Goal: Check status: Check status

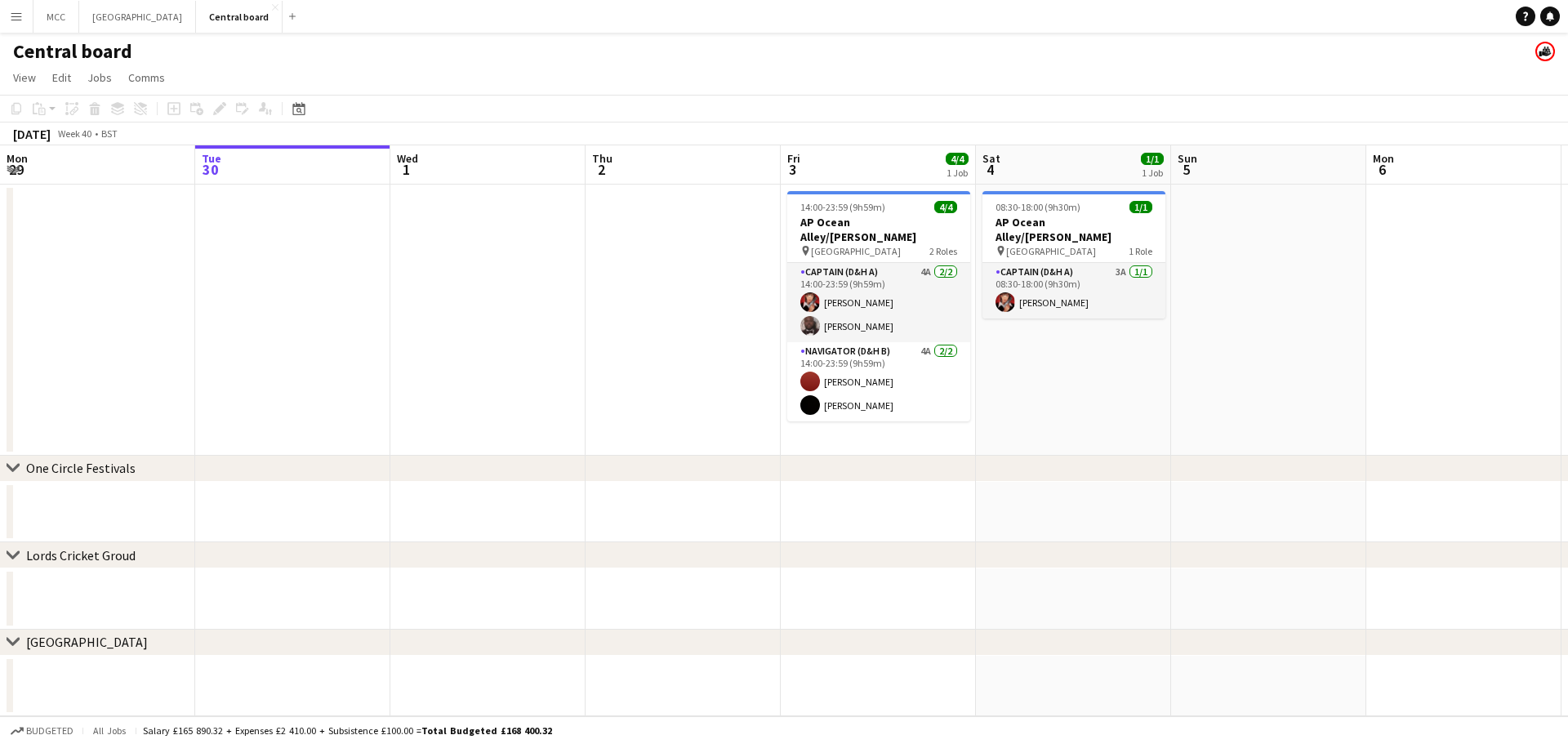
click at [19, 17] on app-icon "Menu" at bounding box center [16, 16] width 13 height 13
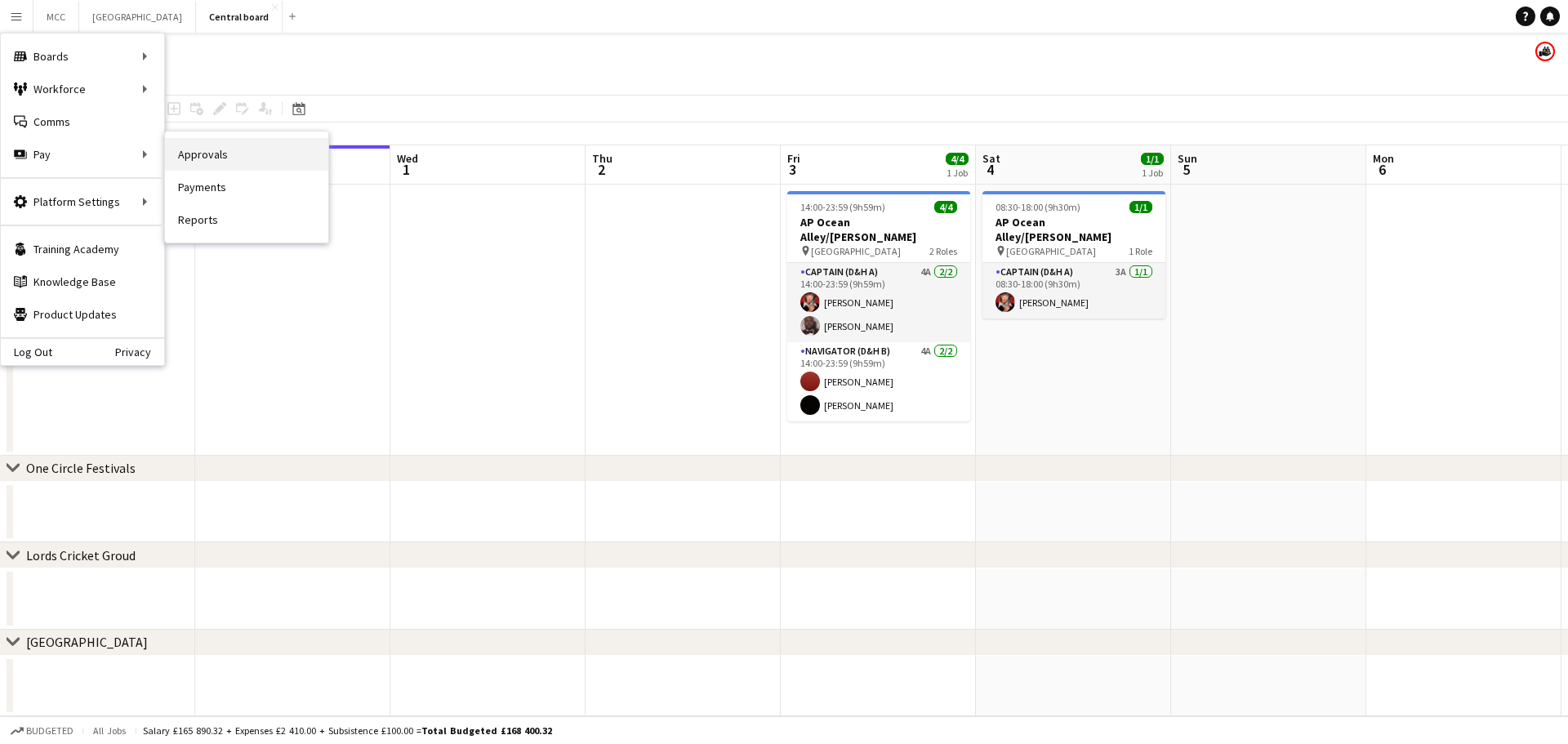
click at [211, 156] on link "Approvals" at bounding box center [247, 154] width 163 height 32
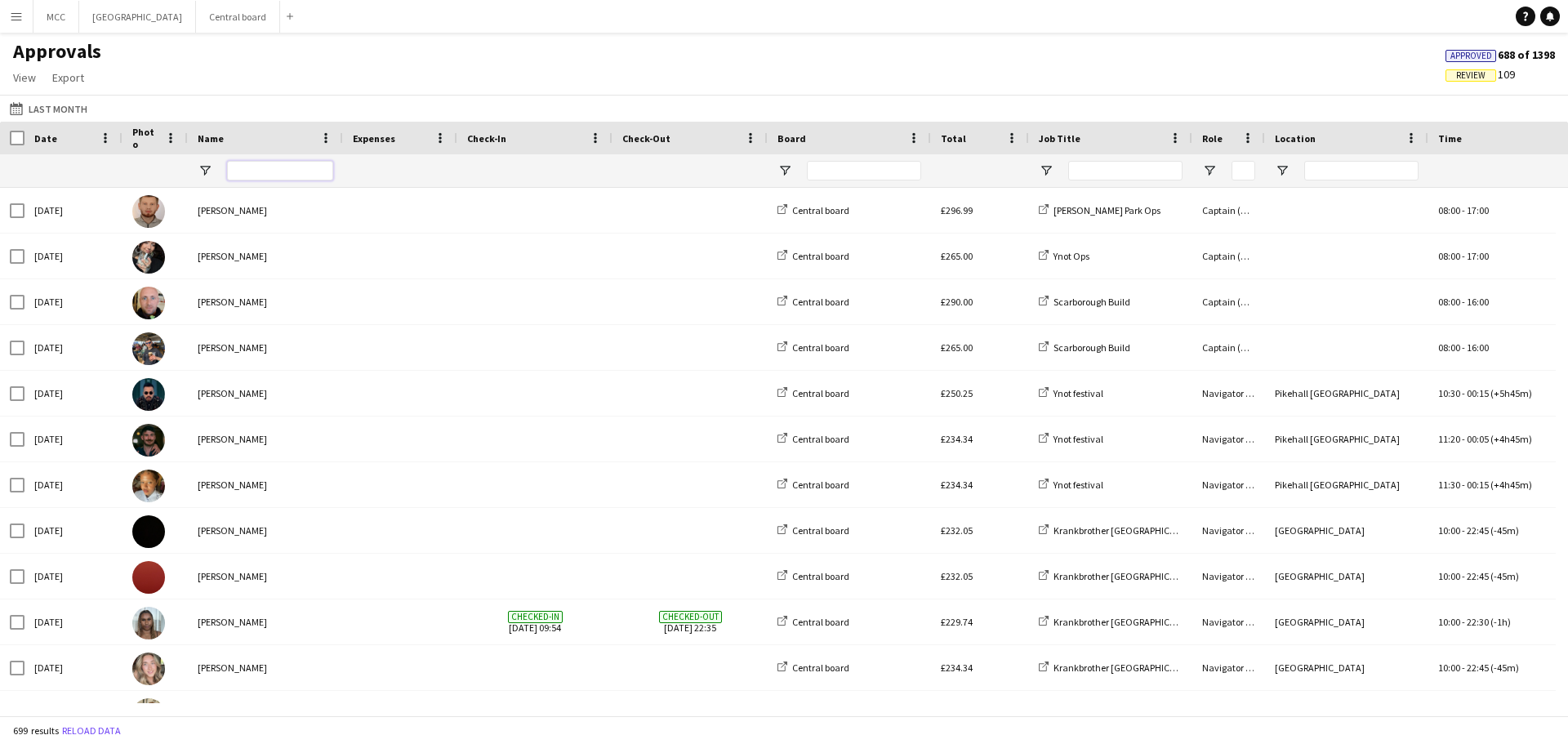
click at [271, 168] on input "Name Filter Input" at bounding box center [280, 171] width 106 height 20
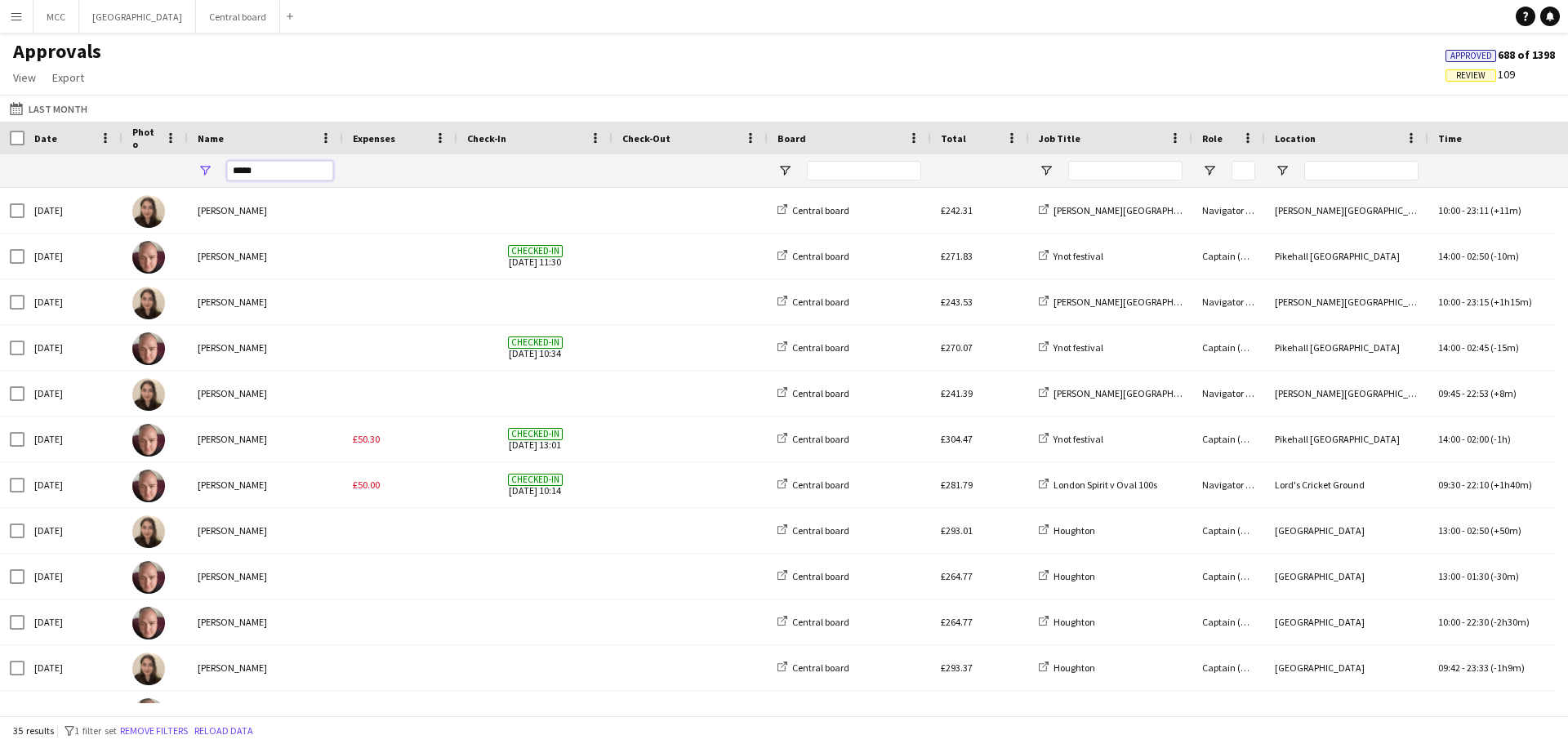
type input "*****"
click at [41, 137] on span "Date" at bounding box center [45, 138] width 22 height 13
click at [62, 118] on button "Last Month Last Month" at bounding box center [48, 109] width 84 height 20
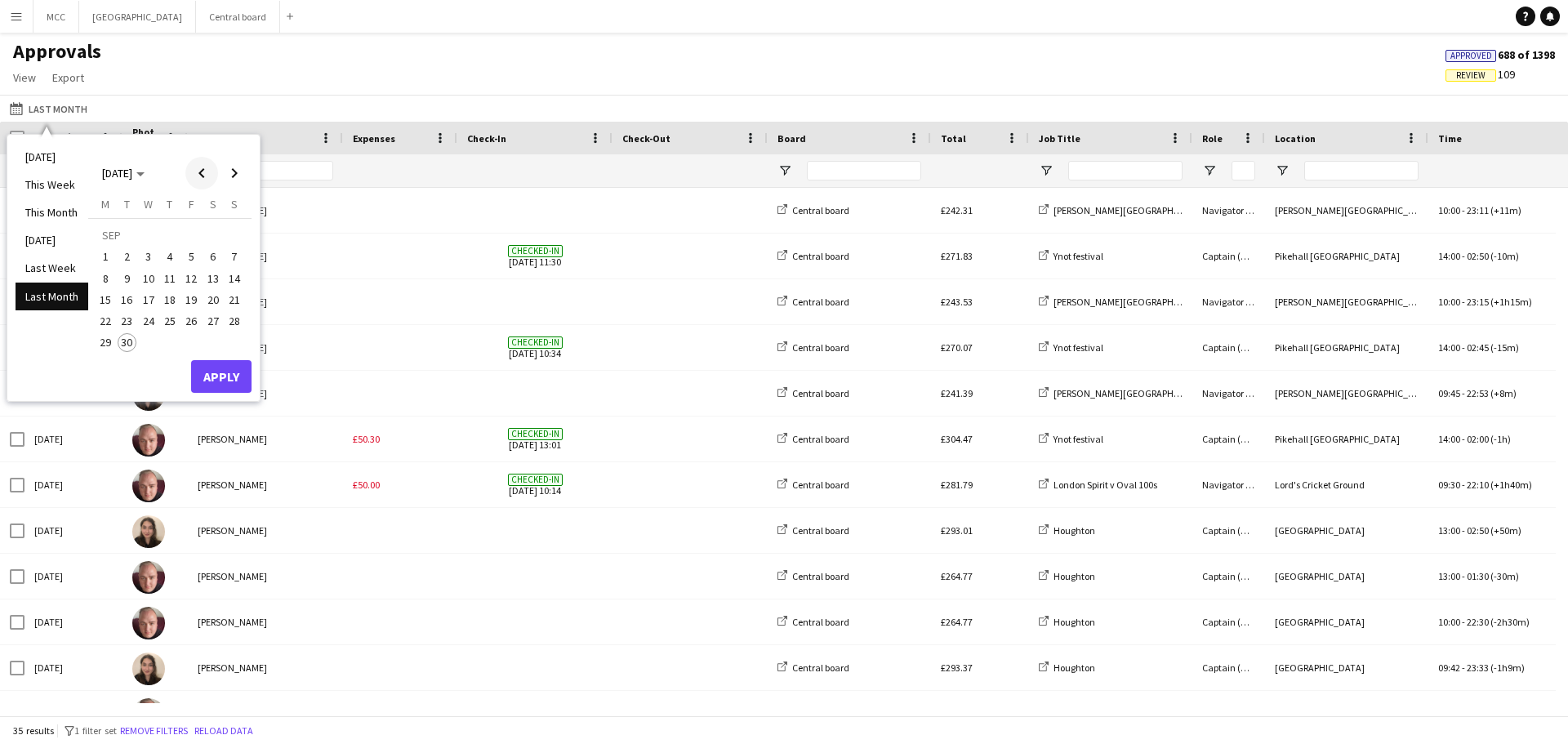
click at [203, 171] on span "Previous month" at bounding box center [201, 173] width 32 height 32
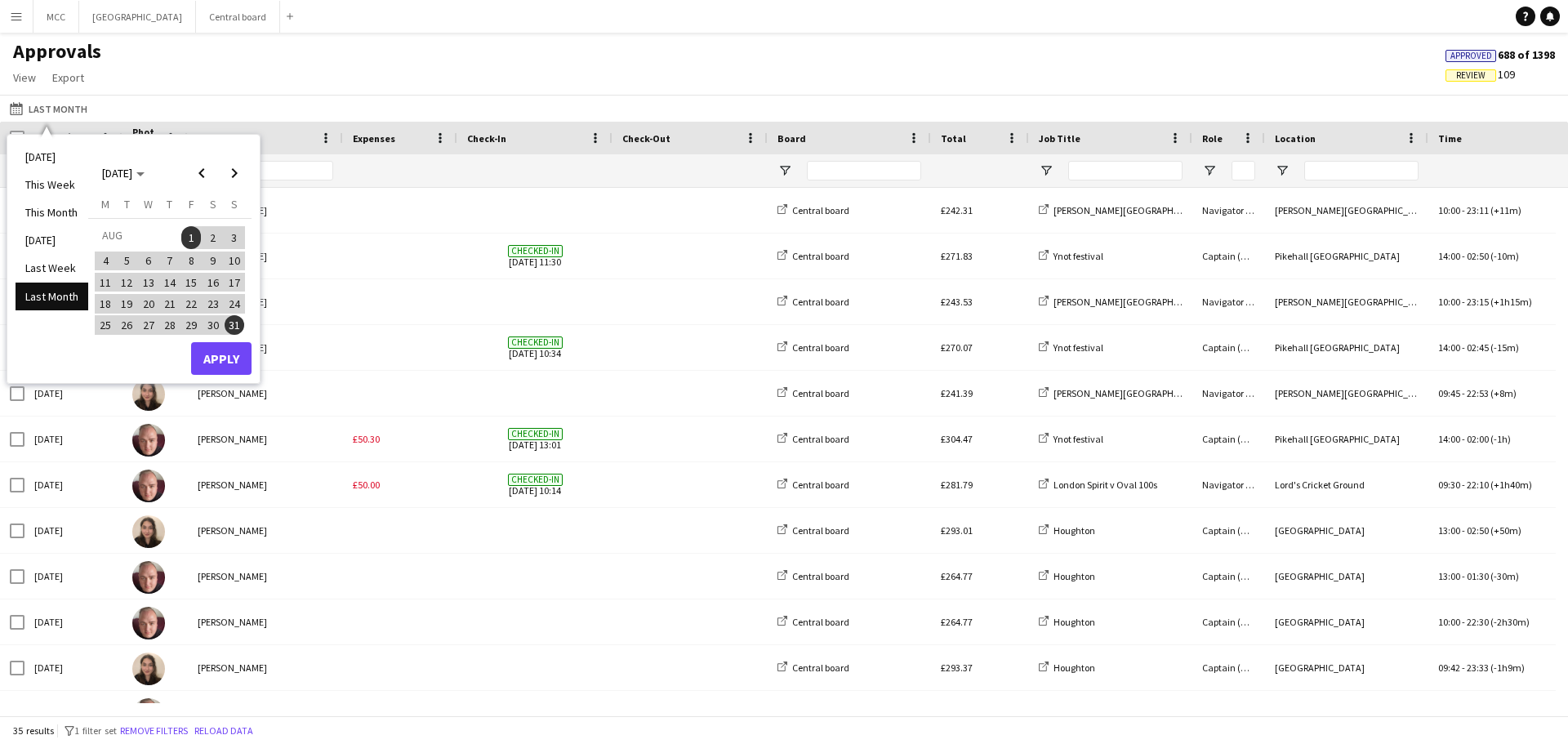
click at [127, 267] on span "5" at bounding box center [128, 261] width 20 height 20
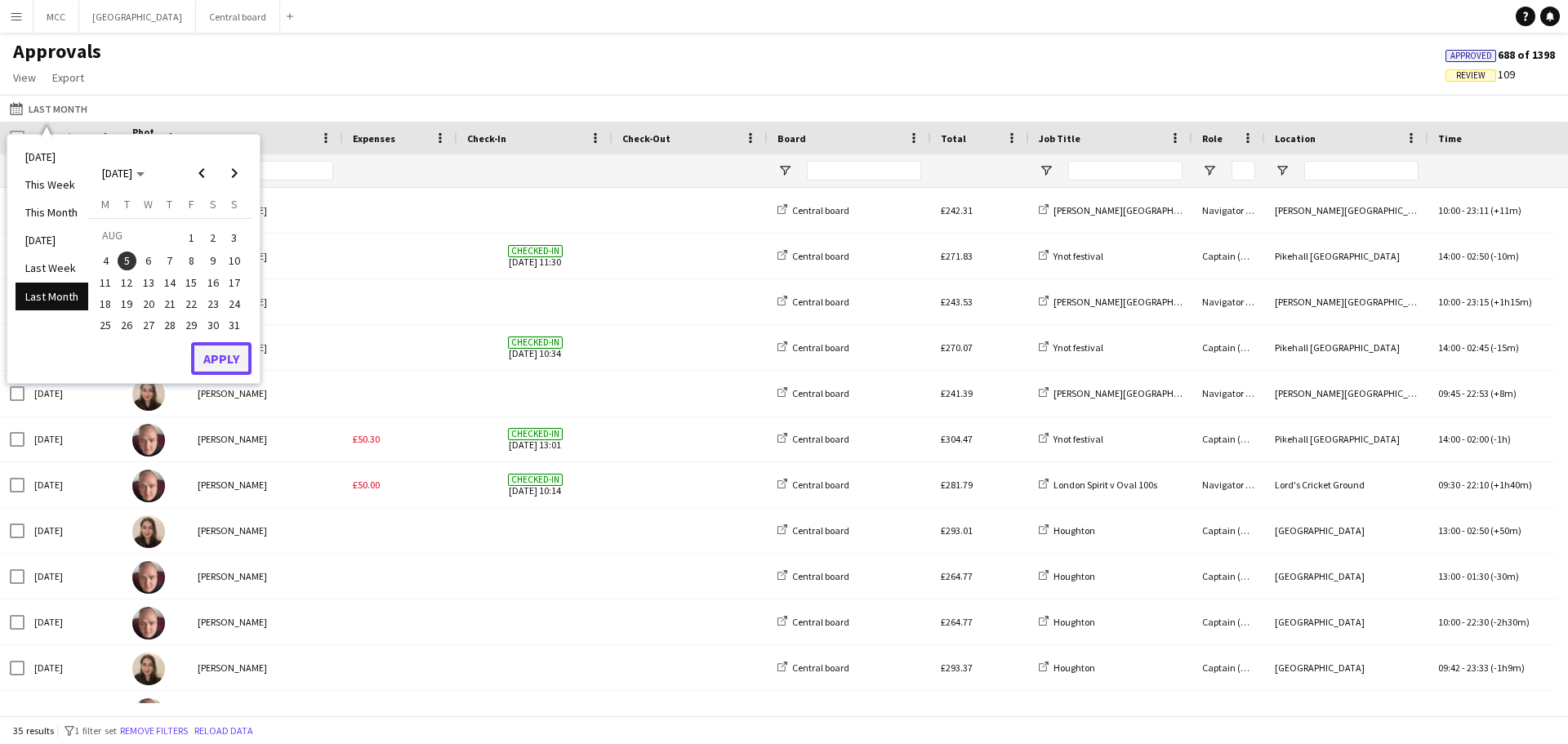
click at [239, 363] on button "Apply" at bounding box center [221, 358] width 60 height 32
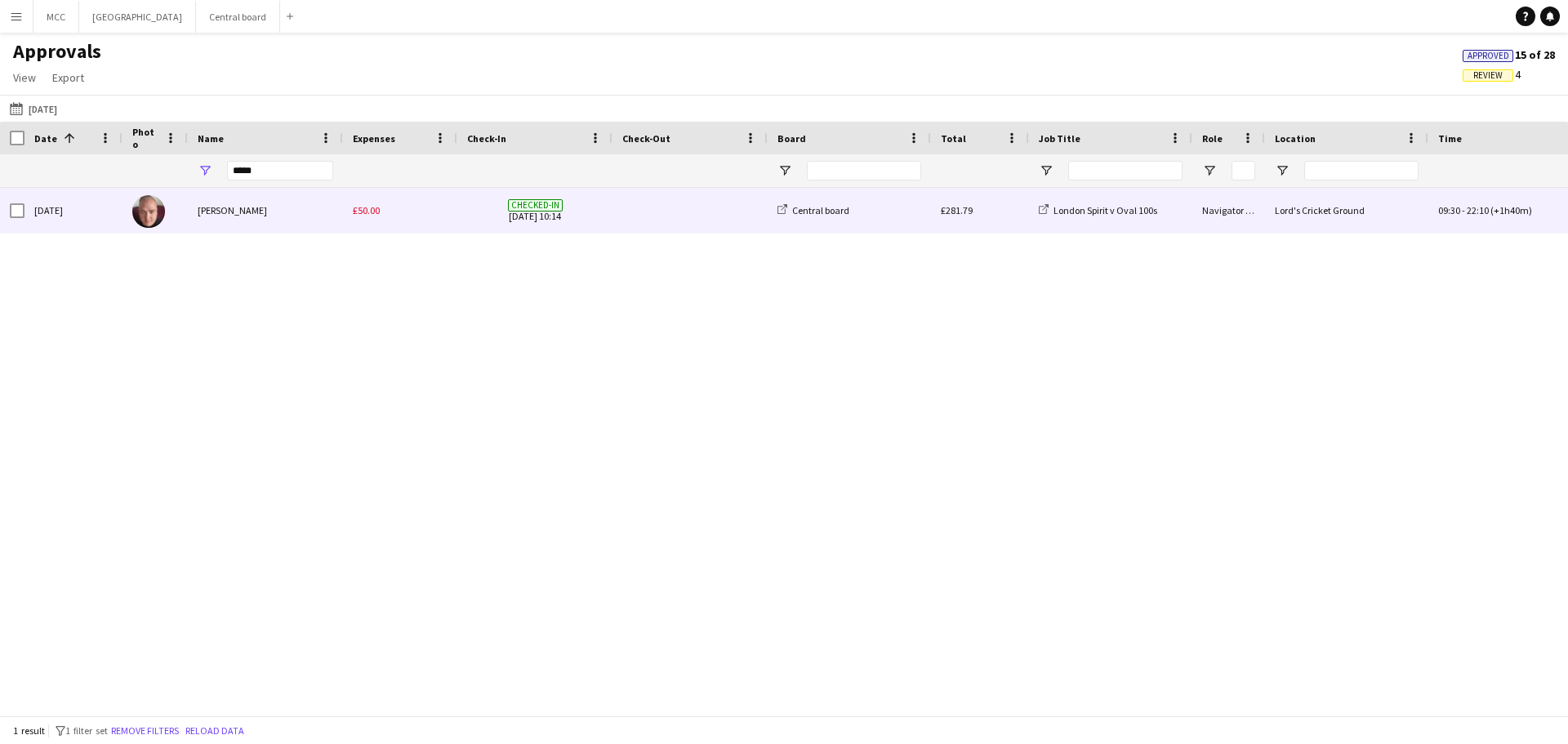
click at [377, 209] on span "£50.00" at bounding box center [366, 210] width 27 height 13
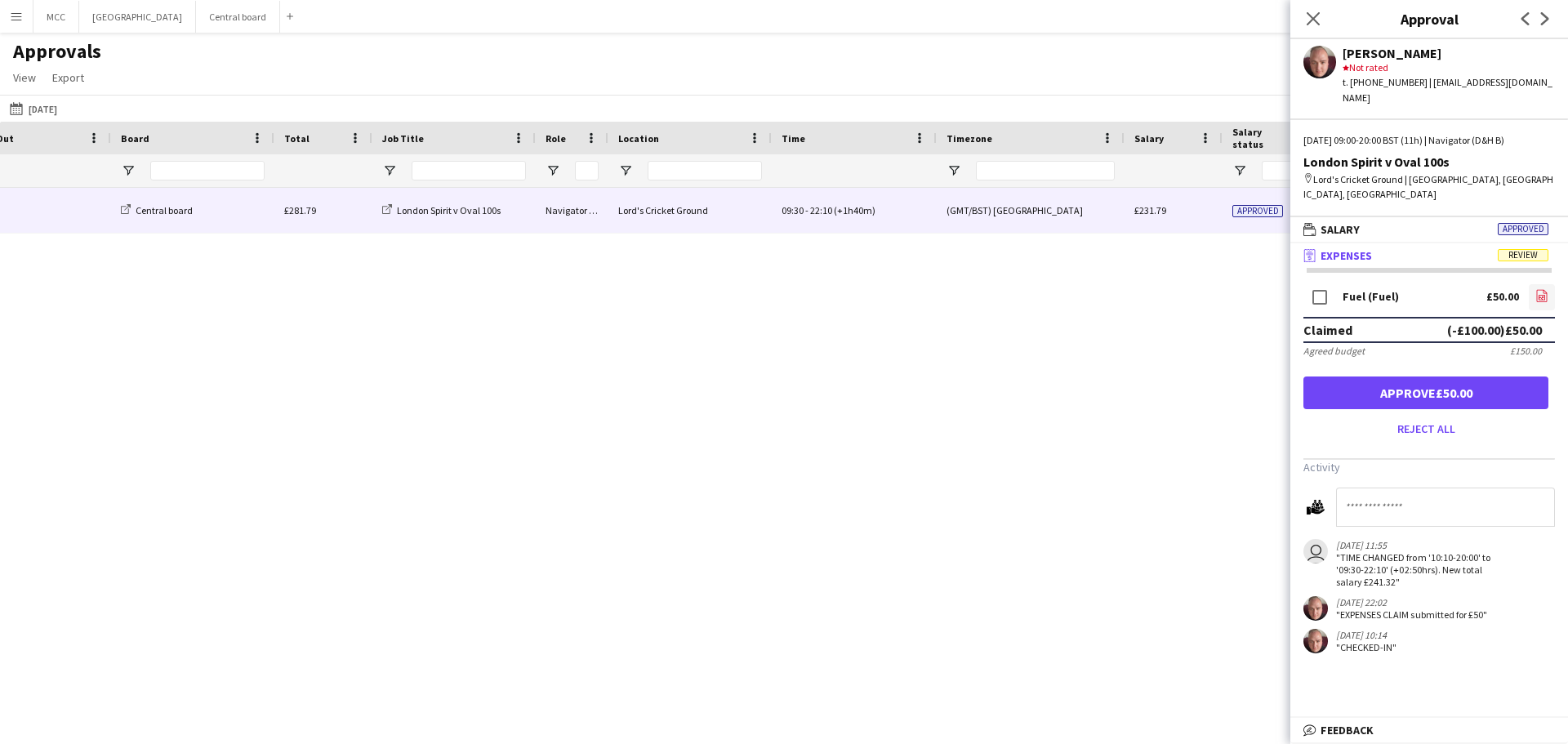
click at [1544, 289] on icon at bounding box center [1543, 295] width 11 height 13
click at [1539, 289] on icon "file-image" at bounding box center [1542, 295] width 13 height 13
click at [1541, 289] on icon "file-image" at bounding box center [1542, 295] width 13 height 13
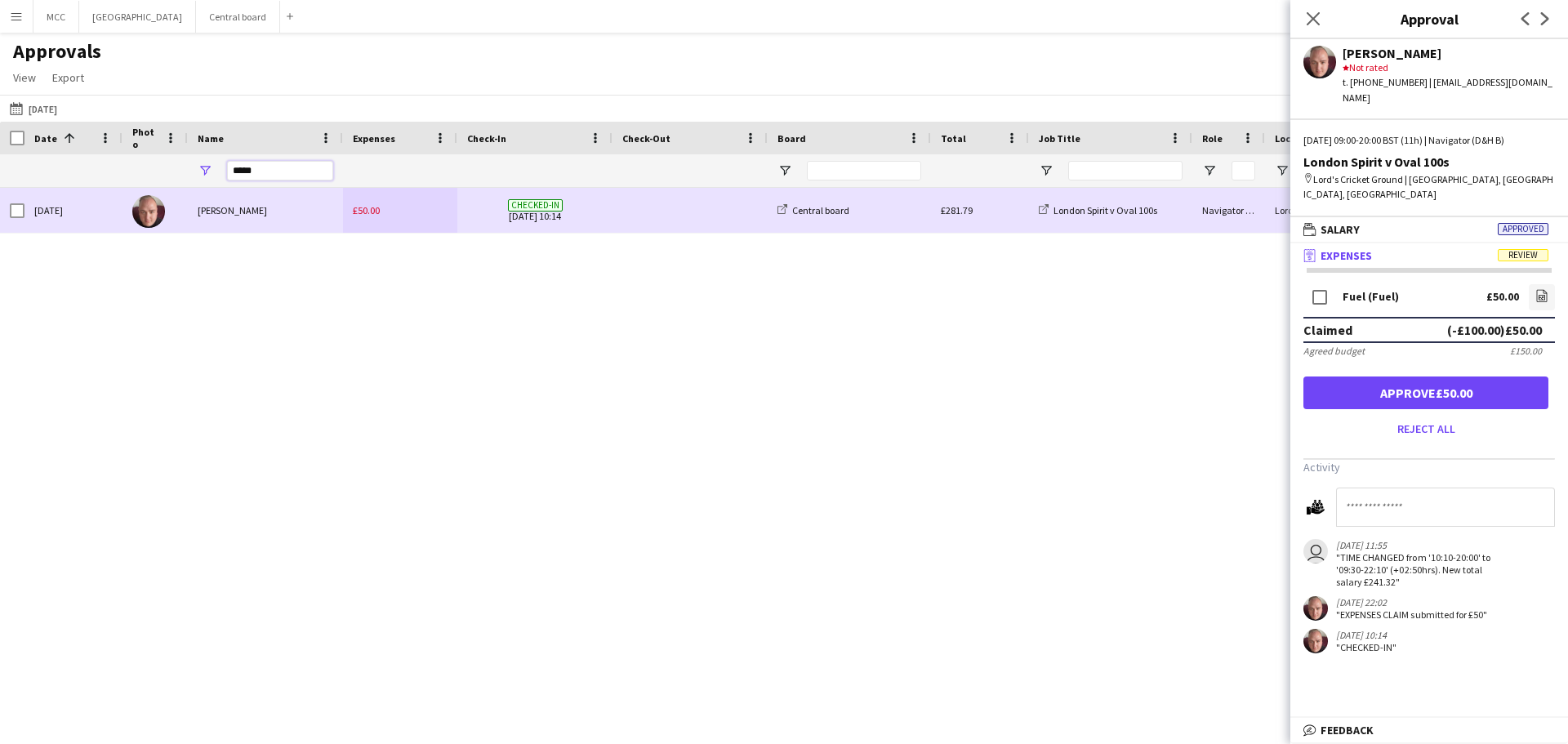
drag, startPoint x: 274, startPoint y: 171, endPoint x: 194, endPoint y: 199, distance: 84.8
click at [194, 199] on div "Check-In Check-Out Board 1" at bounding box center [784, 418] width 1568 height 593
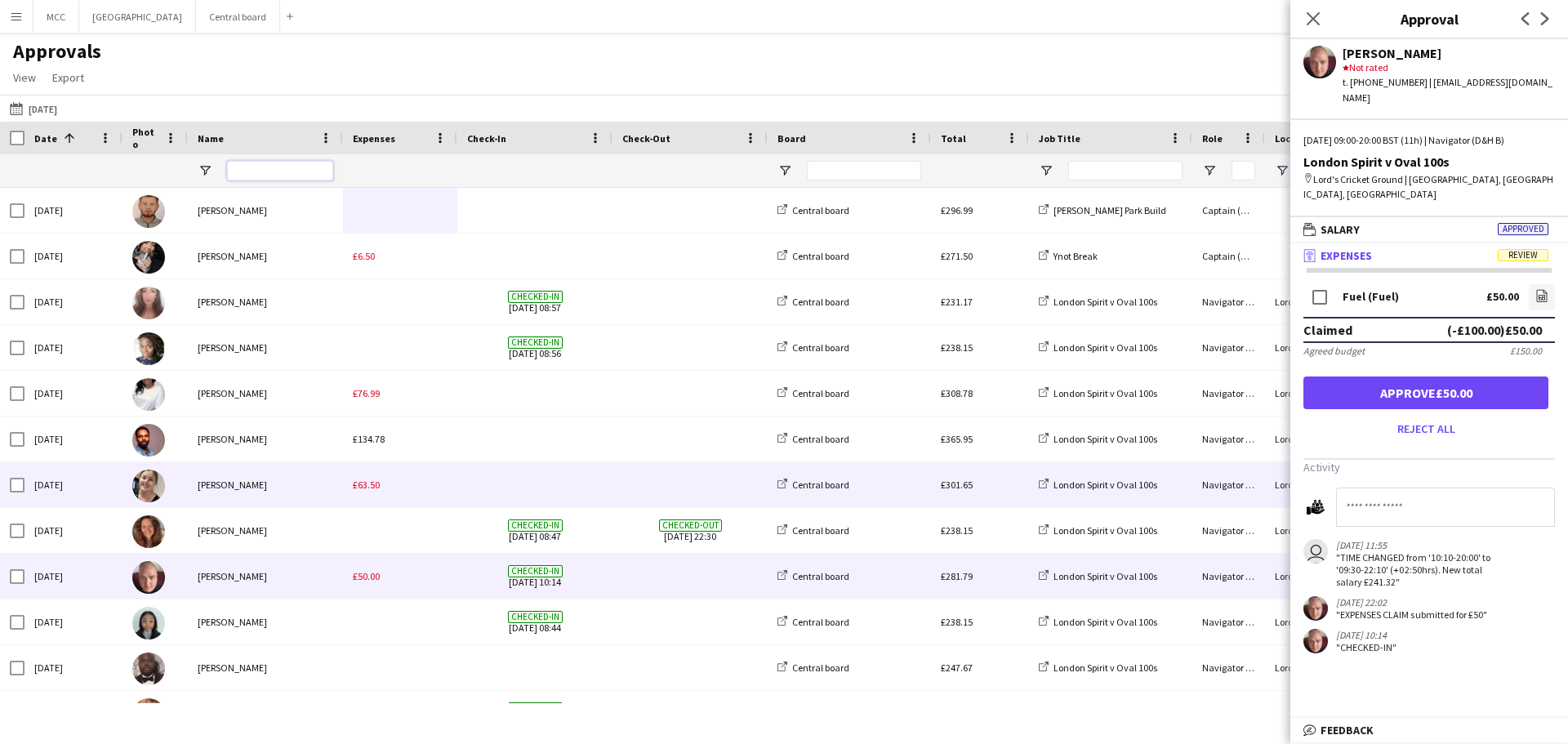
scroll to position [125, 0]
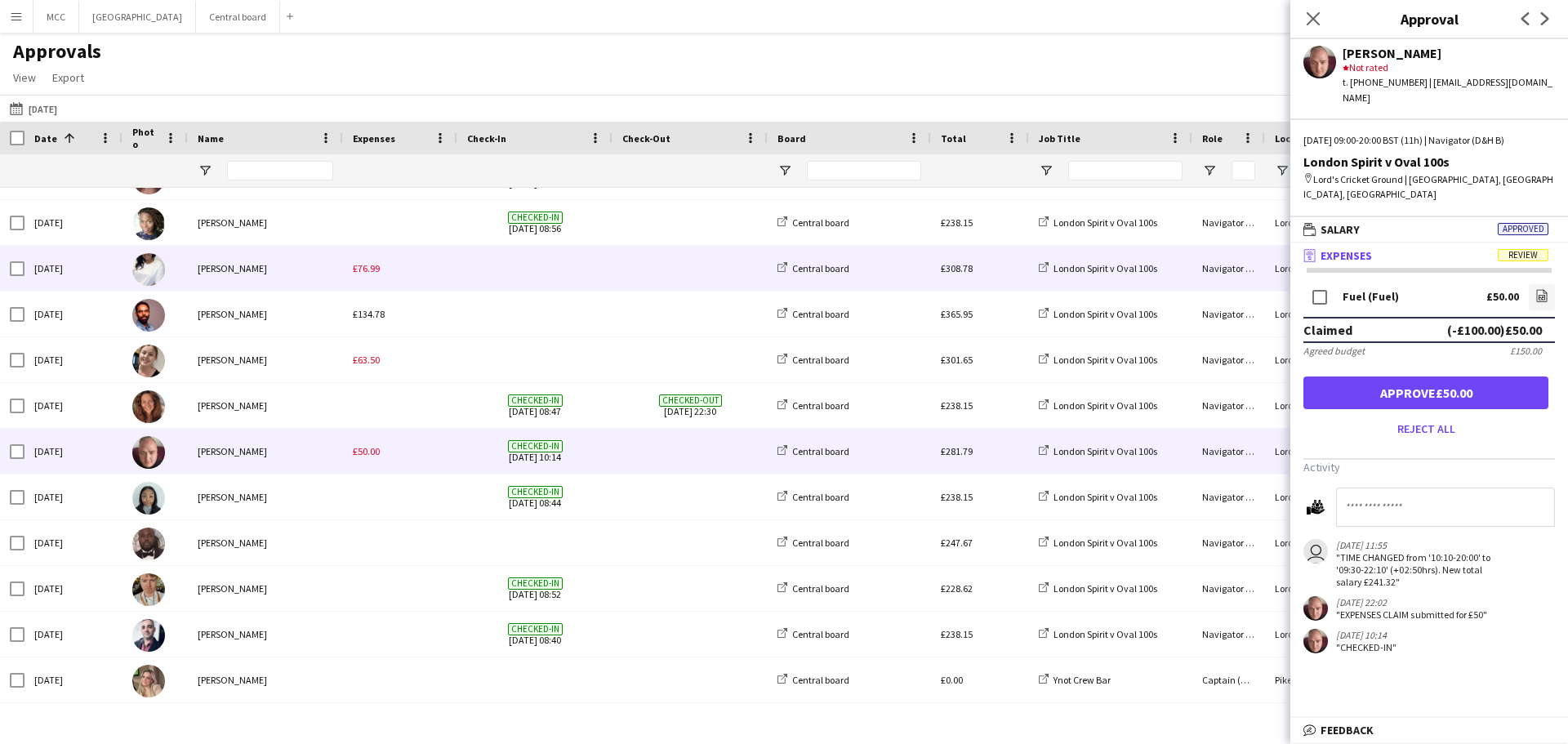
click at [392, 272] on div "£76.99" at bounding box center [400, 268] width 114 height 45
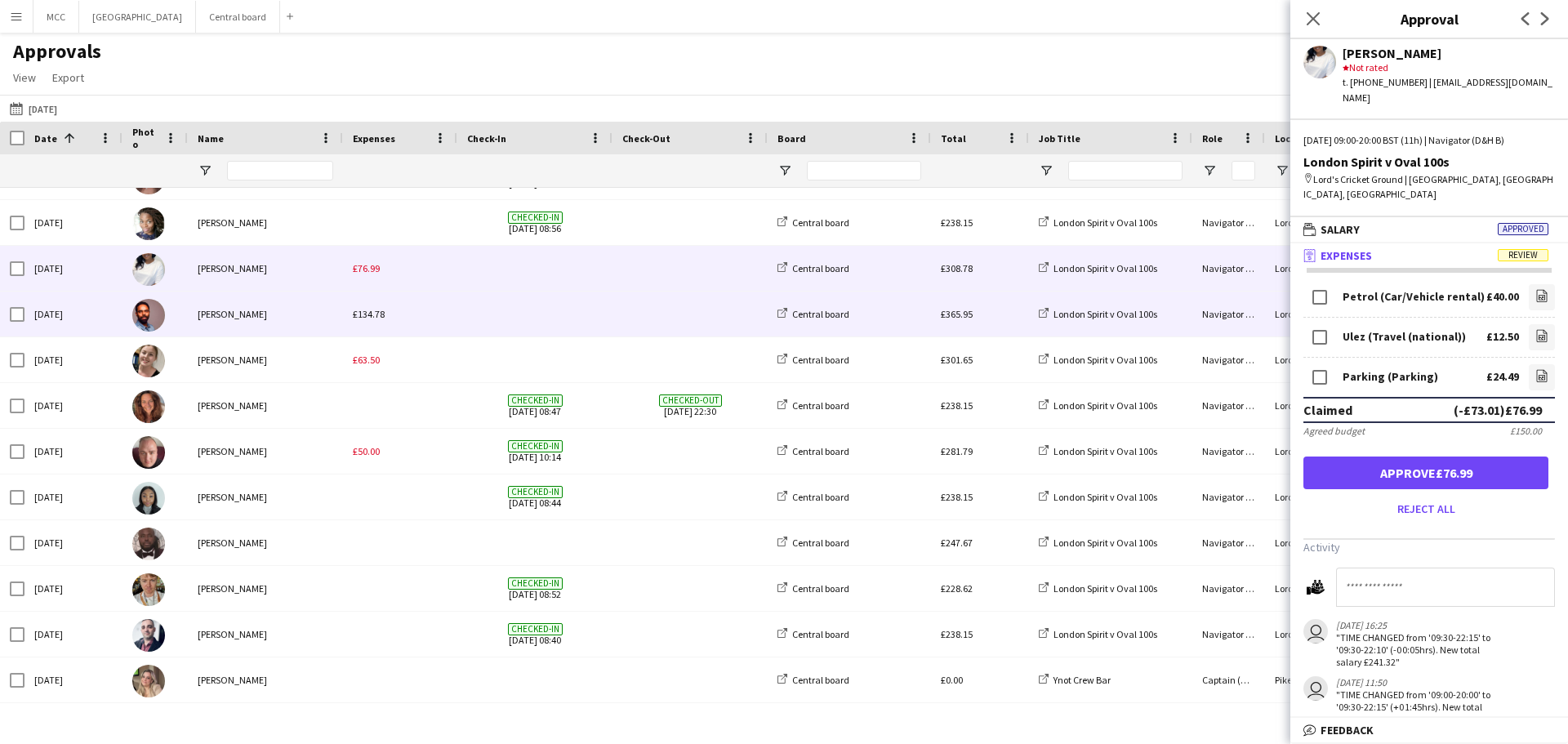
click at [377, 319] on span "£134.78" at bounding box center [368, 314] width 31 height 13
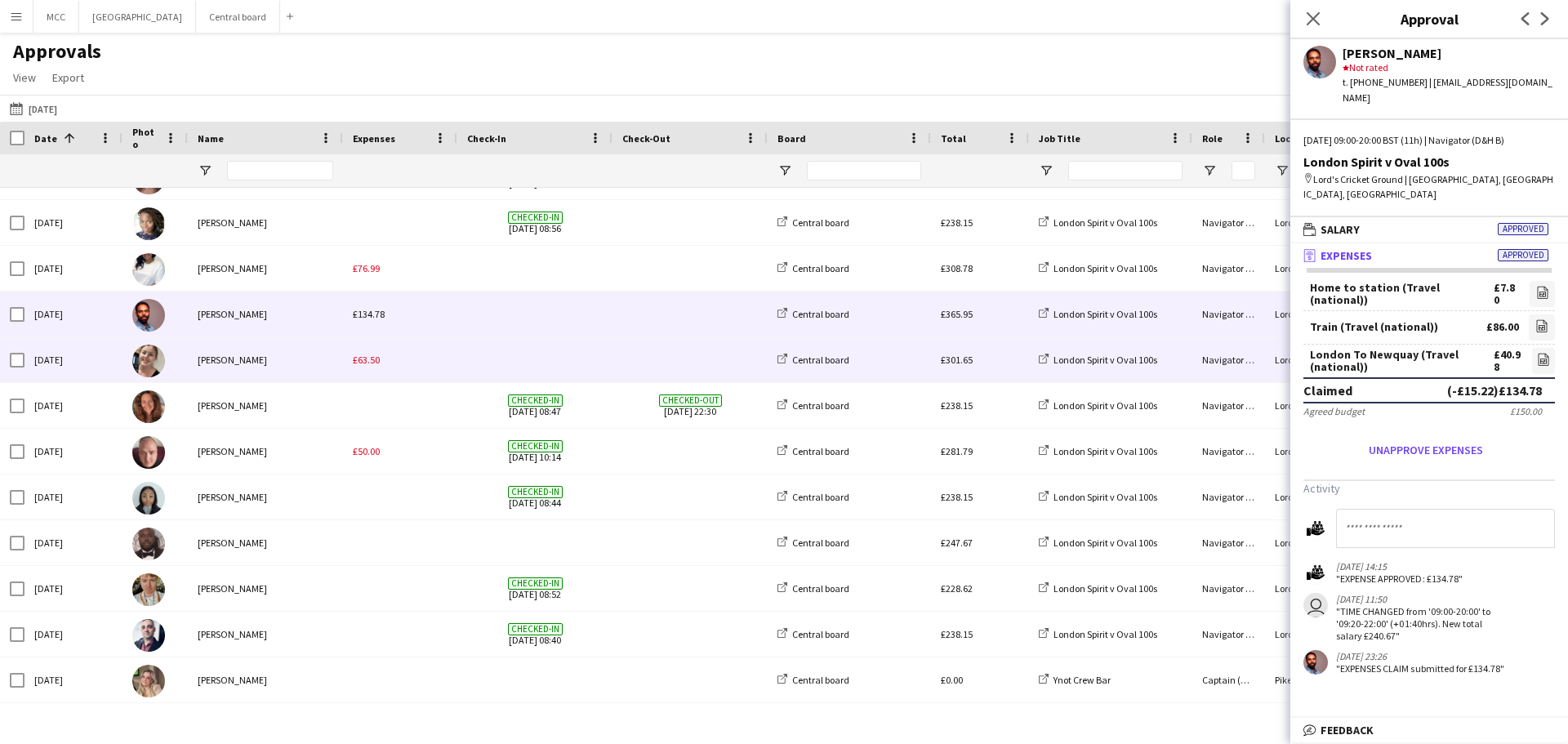
click at [349, 360] on div "£63.50" at bounding box center [400, 360] width 114 height 45
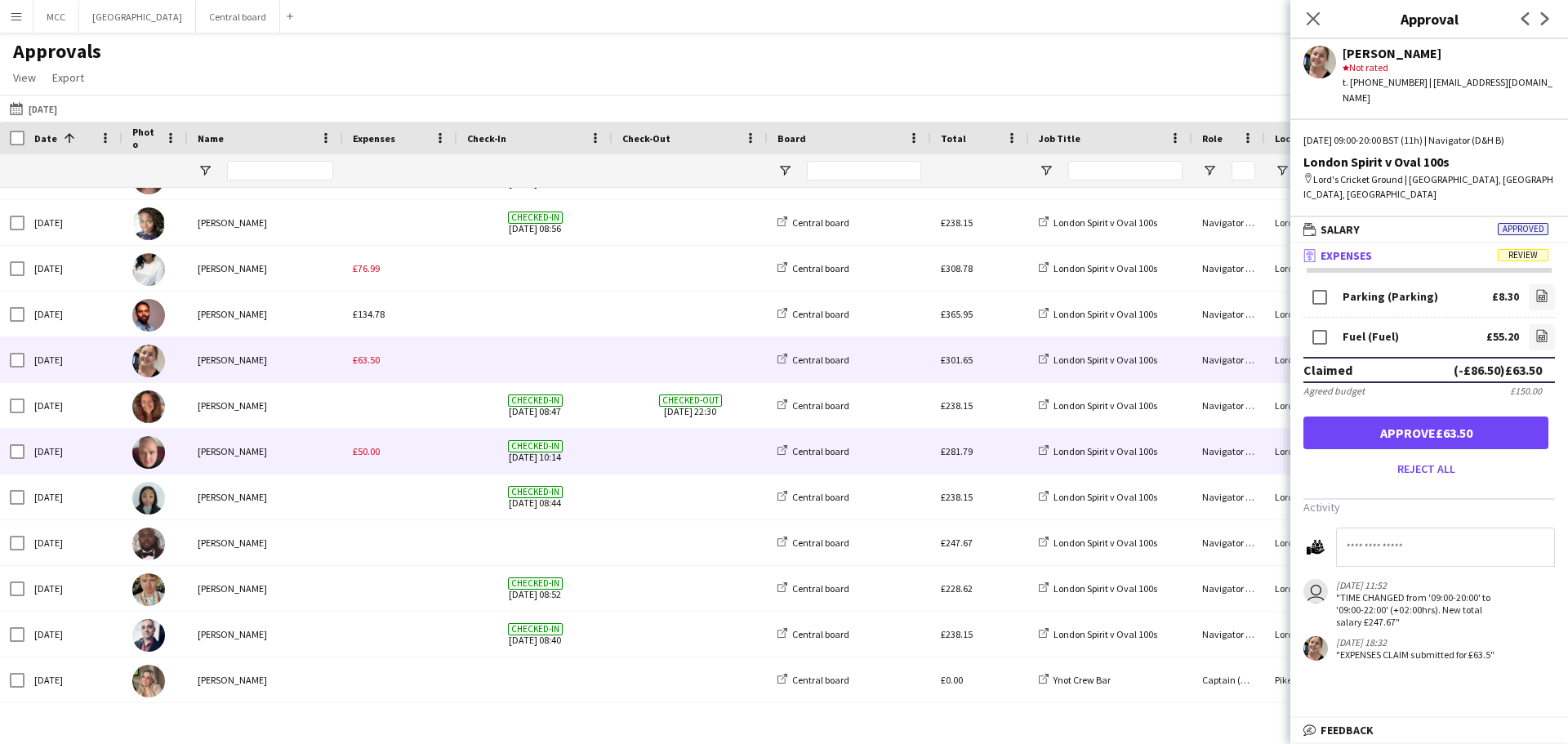
click at [374, 464] on div "£50.00" at bounding box center [400, 451] width 114 height 45
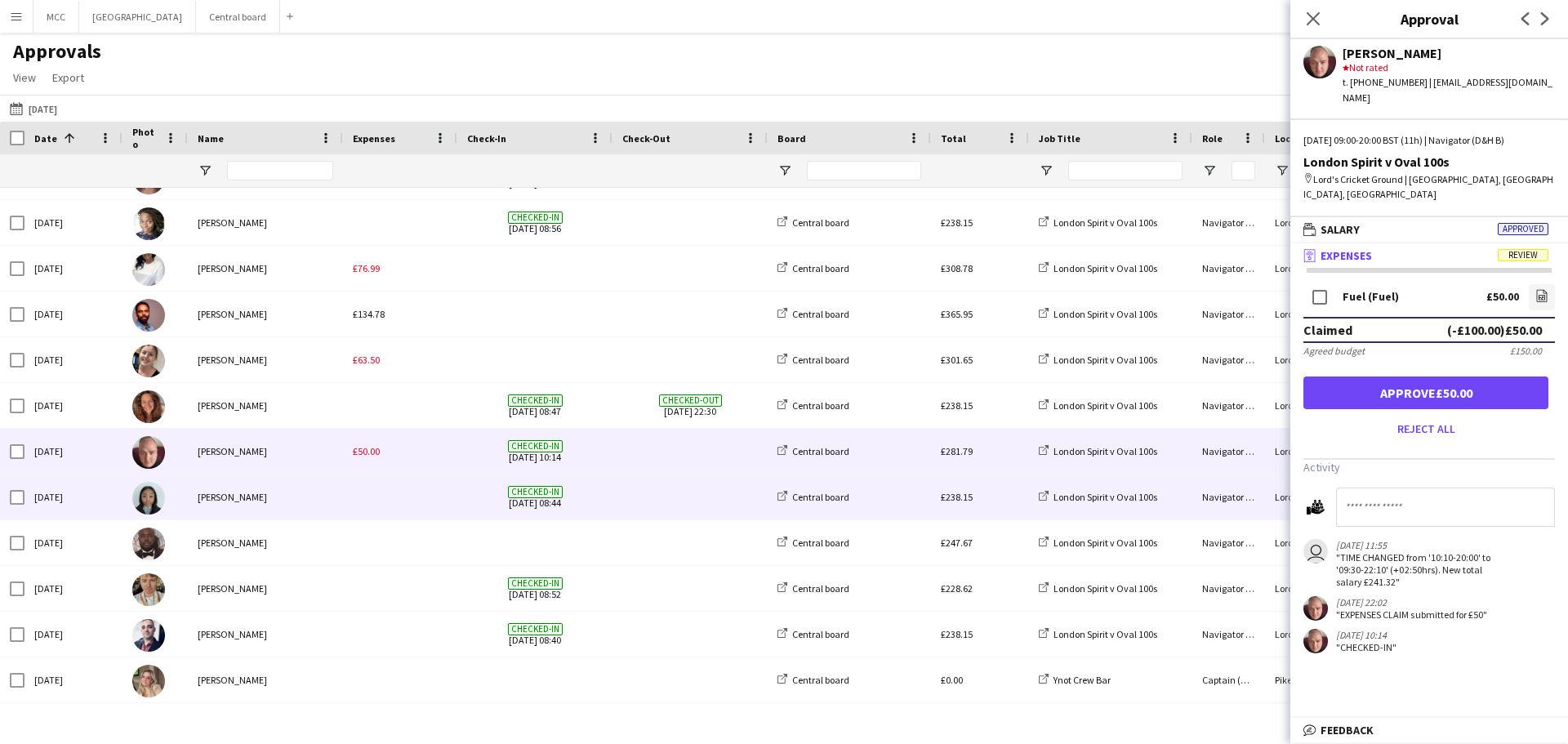
scroll to position [0, 0]
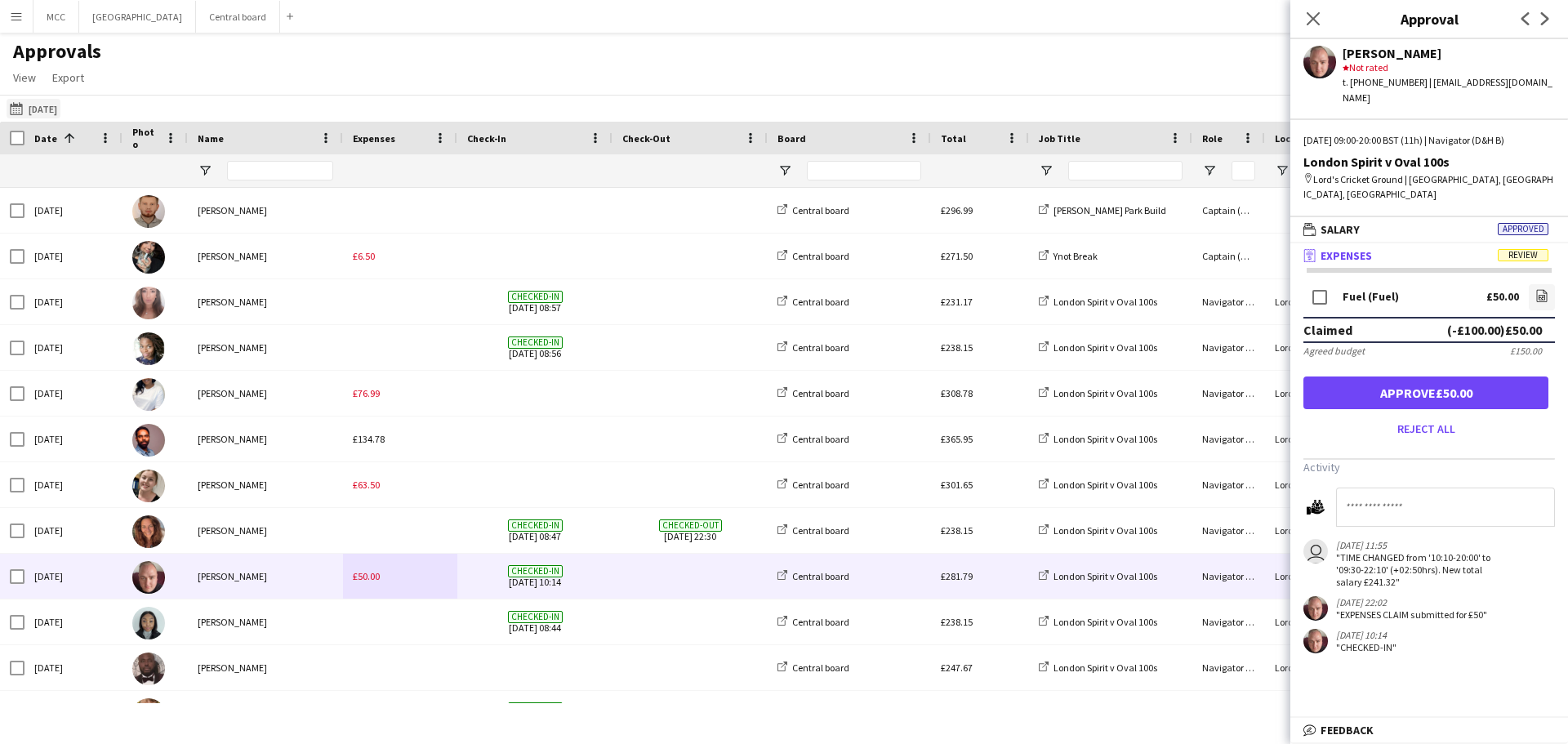
click at [45, 106] on button "Last Month [DATE]" at bounding box center [33, 109] width 54 height 20
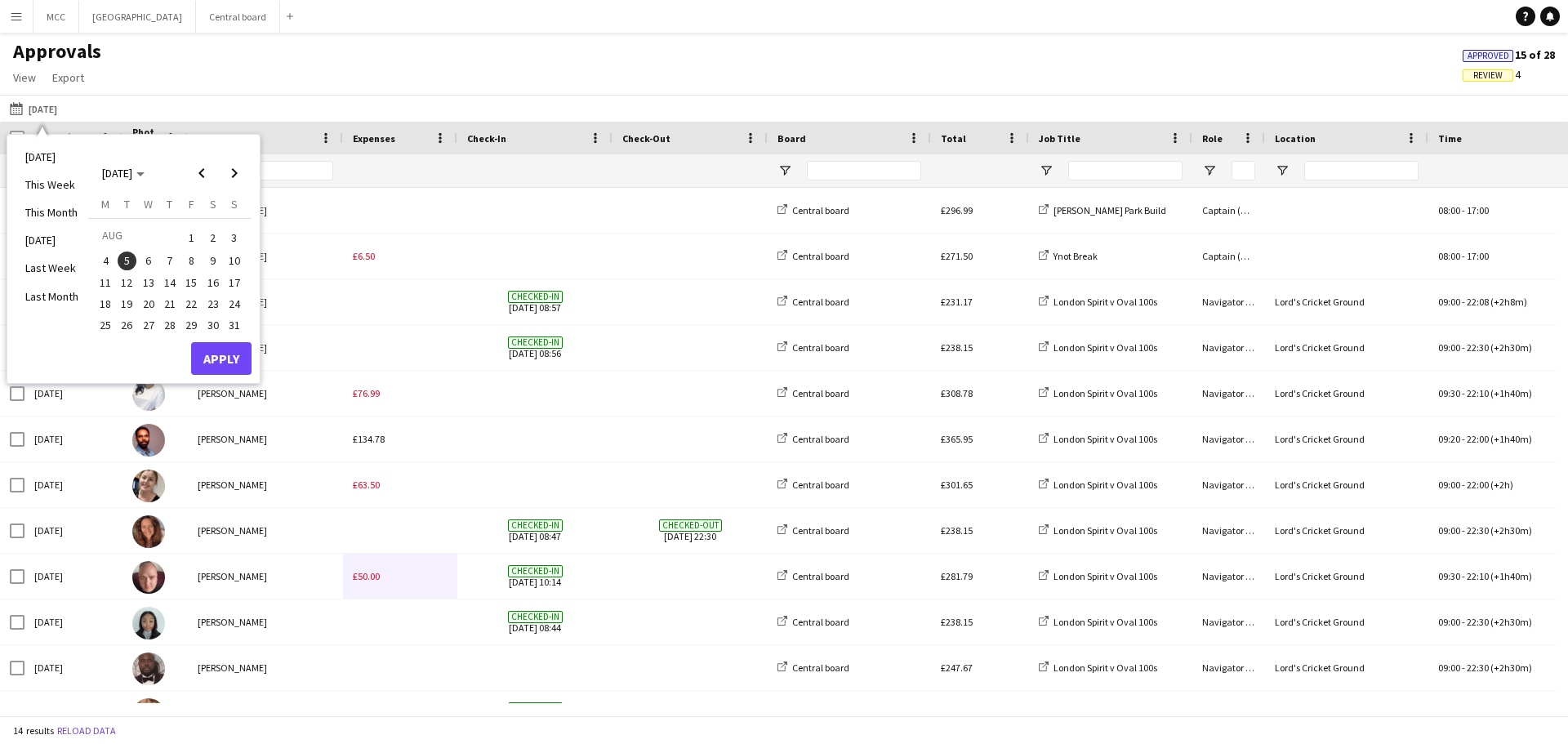
click at [176, 282] on span "14" at bounding box center [170, 283] width 20 height 20
click at [238, 359] on button "Apply" at bounding box center [221, 358] width 60 height 32
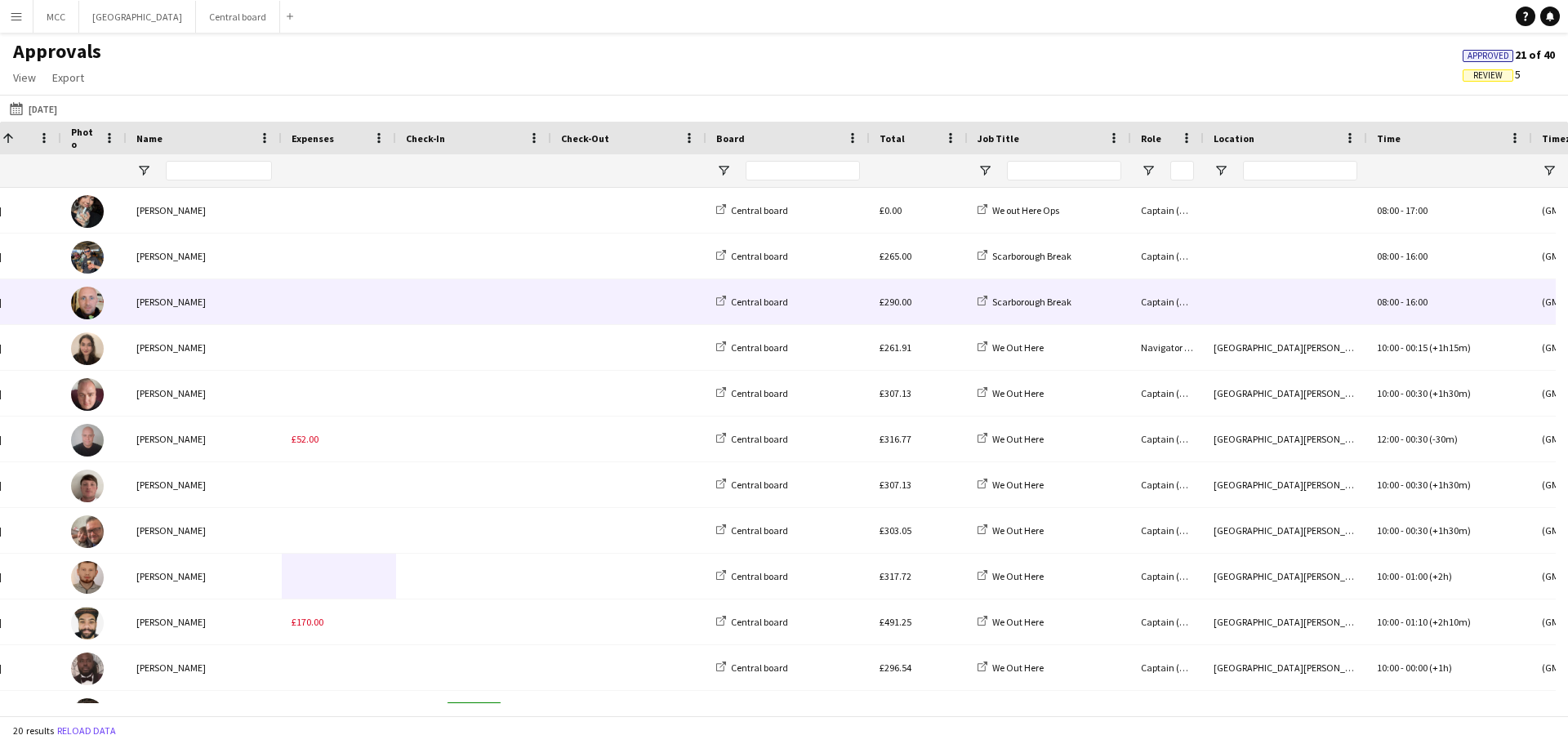
scroll to position [0, 74]
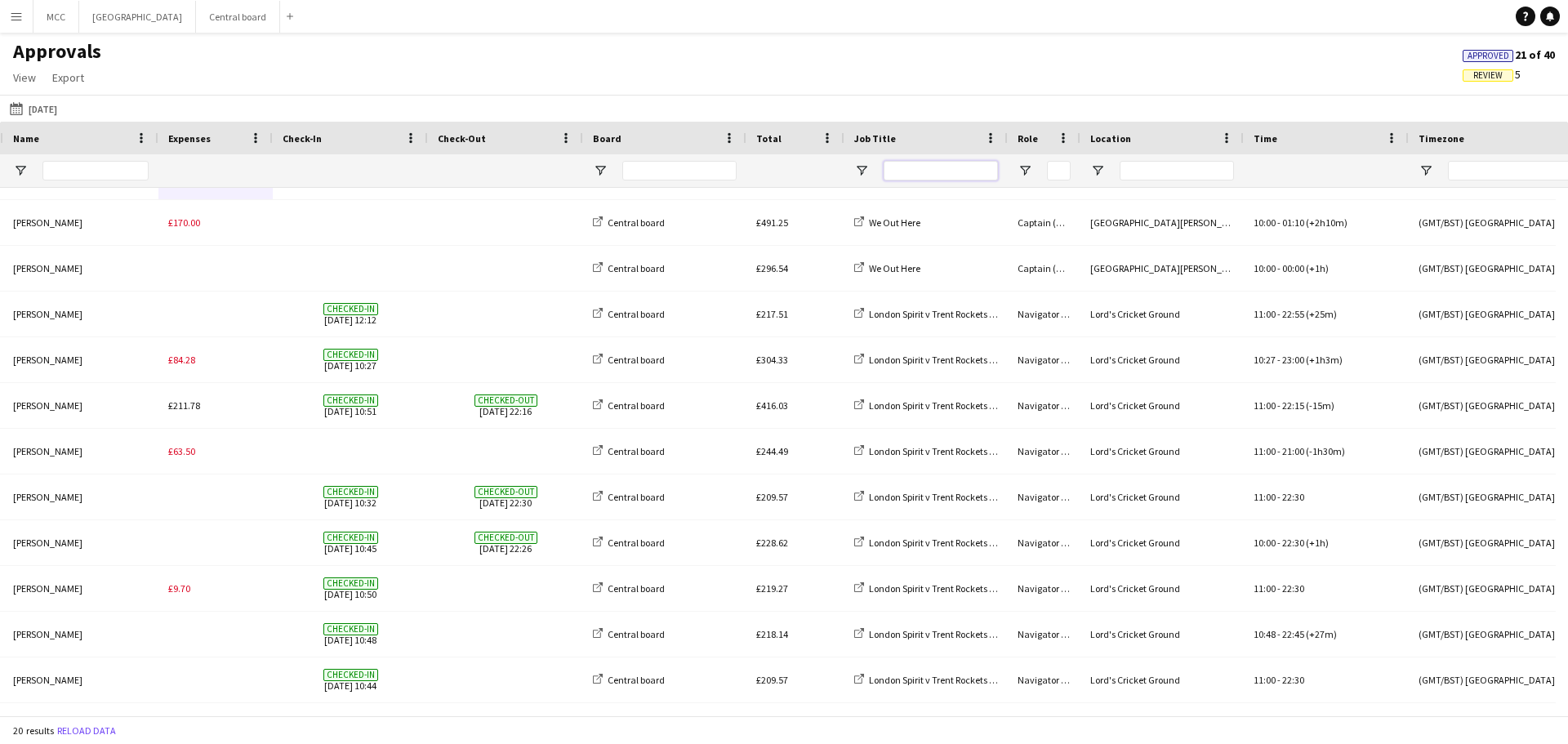
click at [982, 180] on input "Job Title Filter Input" at bounding box center [940, 171] width 114 height 20
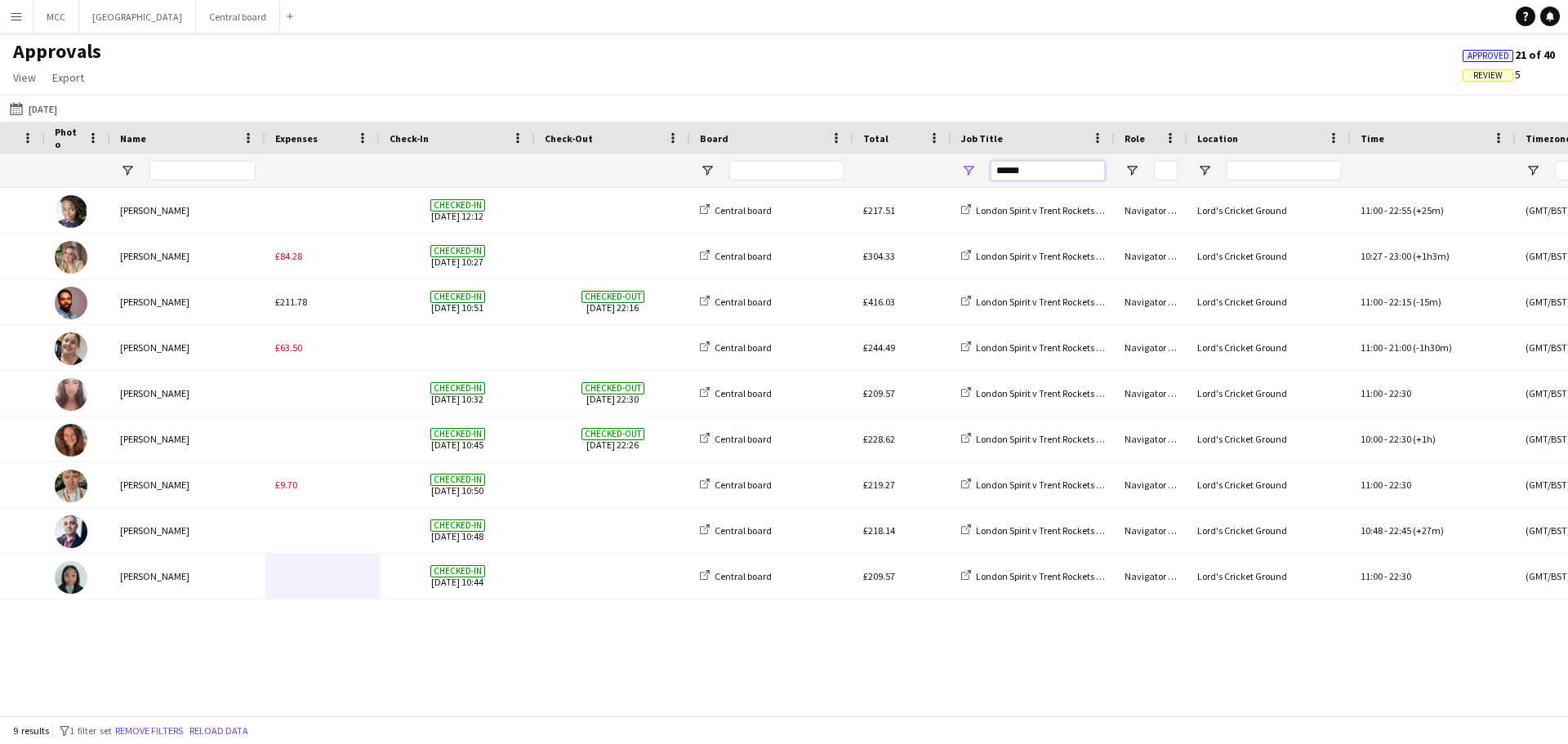
type input "******"
